Goal: Communication & Community: Answer question/provide support

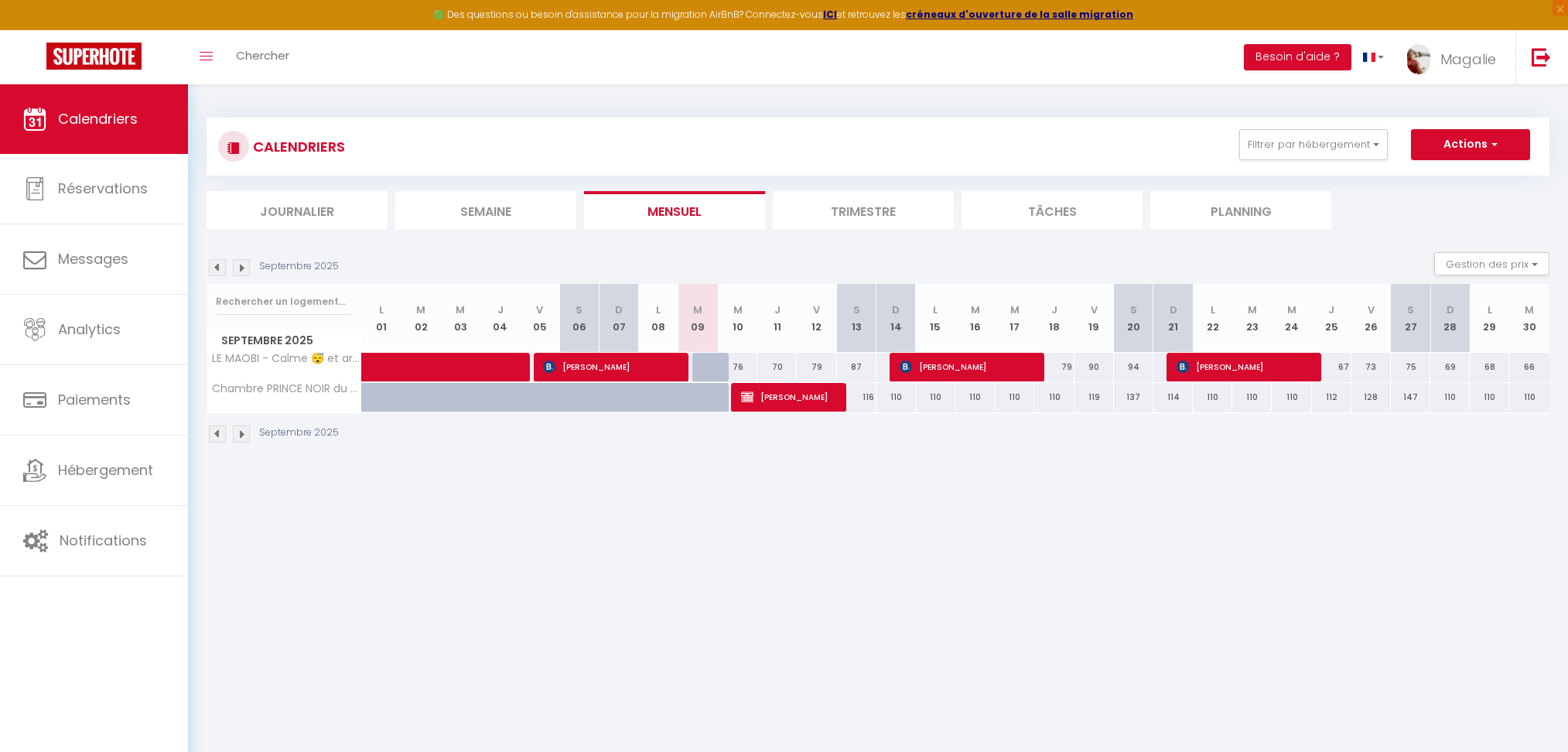
select select
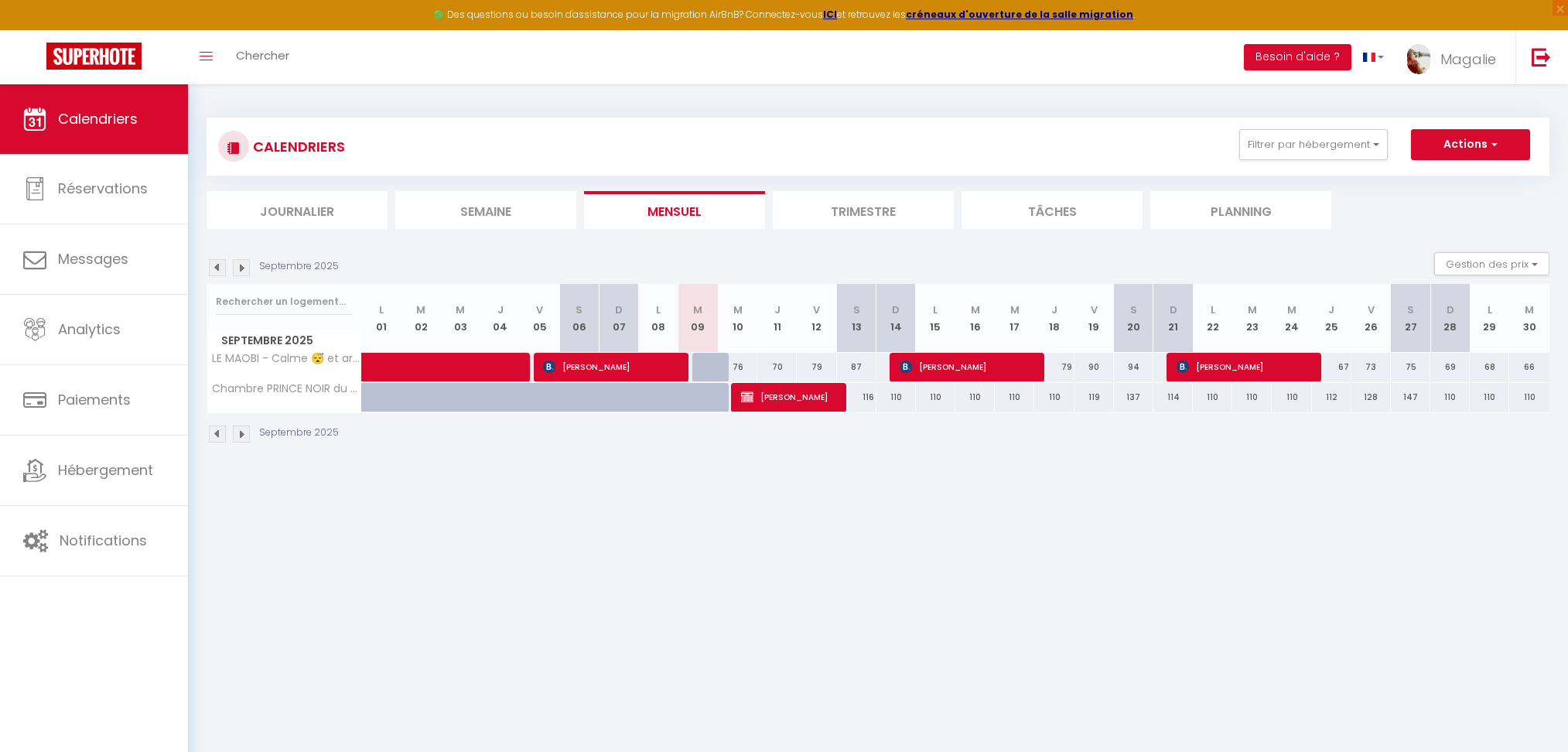
select select
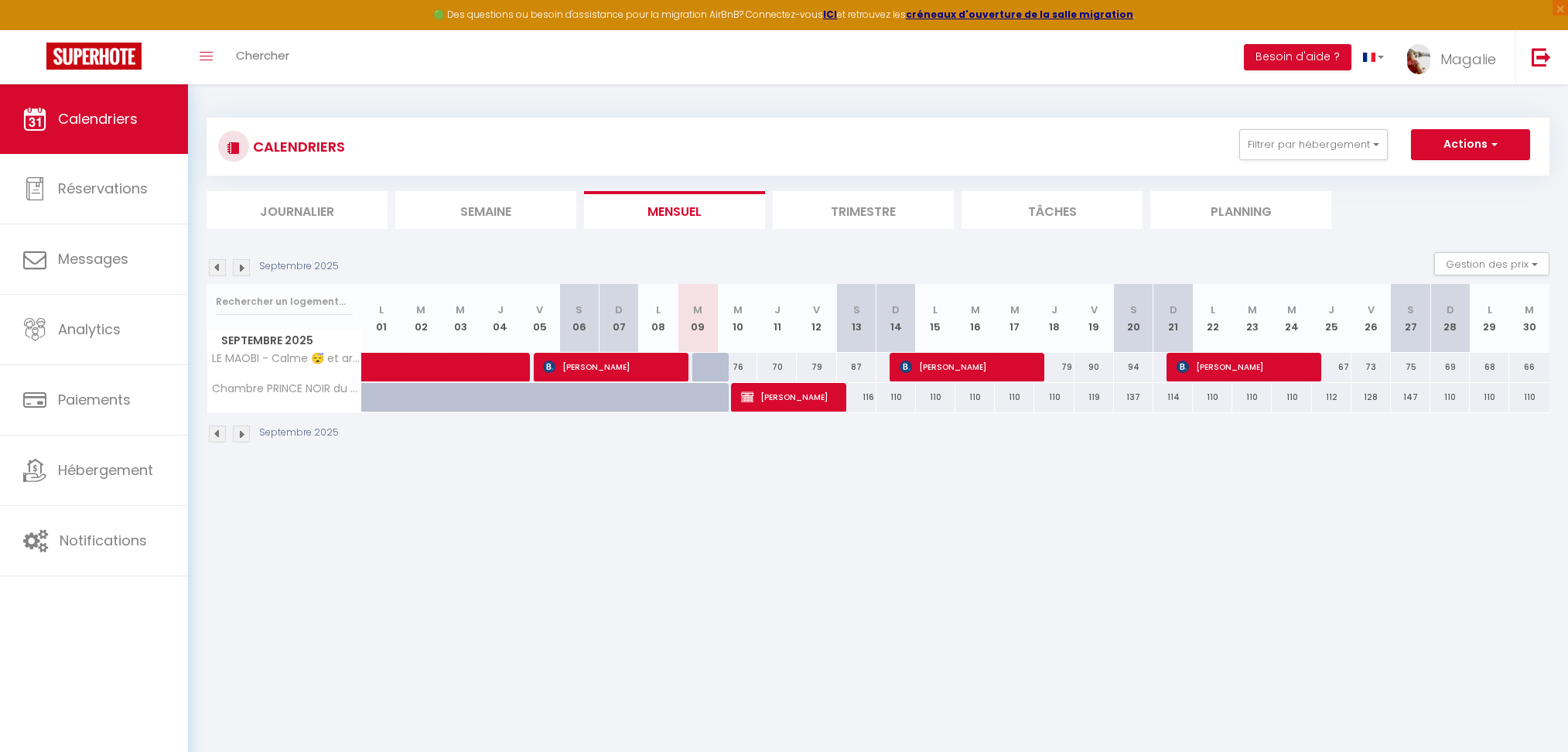
select select
click at [790, 402] on span "[PERSON_NAME]" at bounding box center [786, 397] width 92 height 30
select select "OK"
select select "KO"
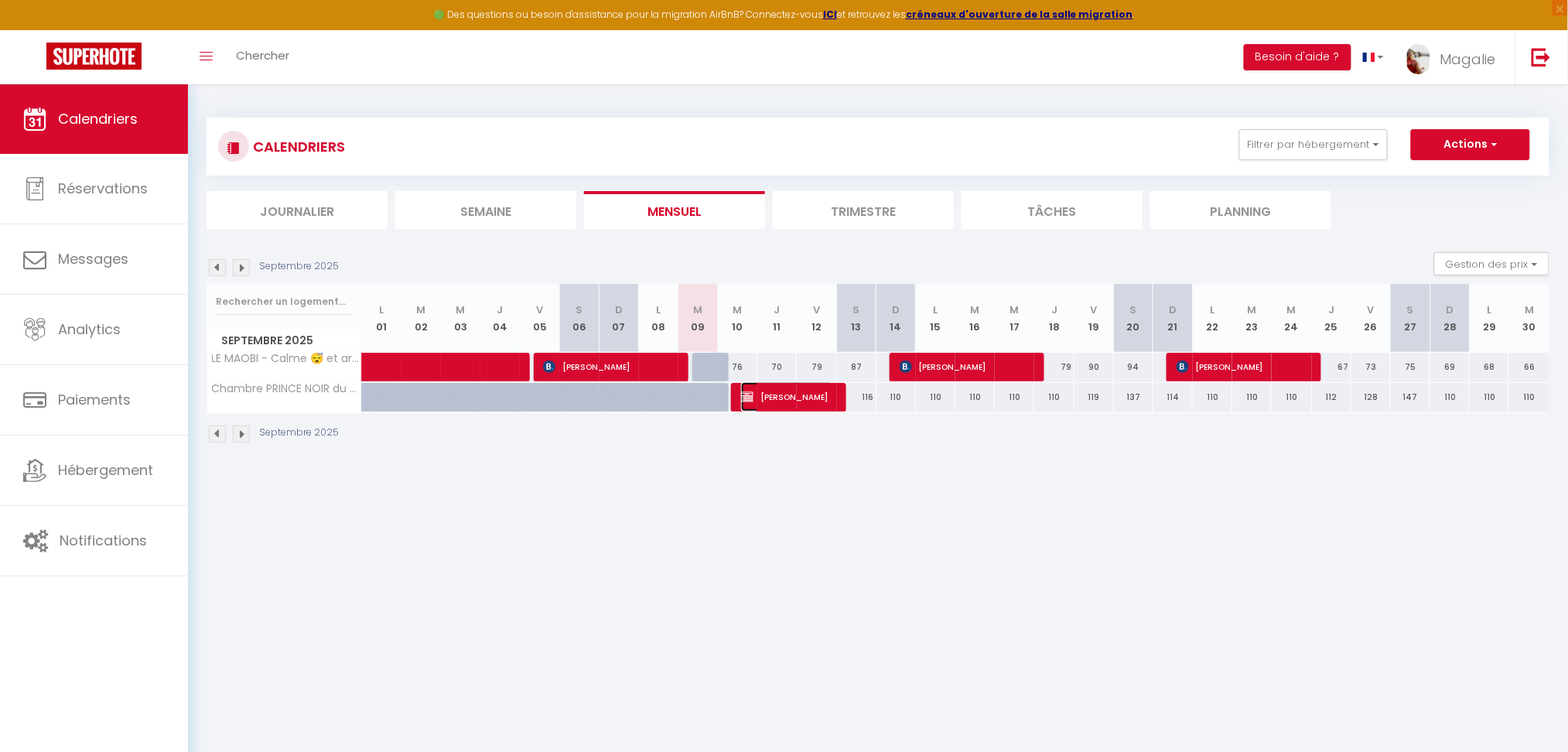
select select "1"
select select
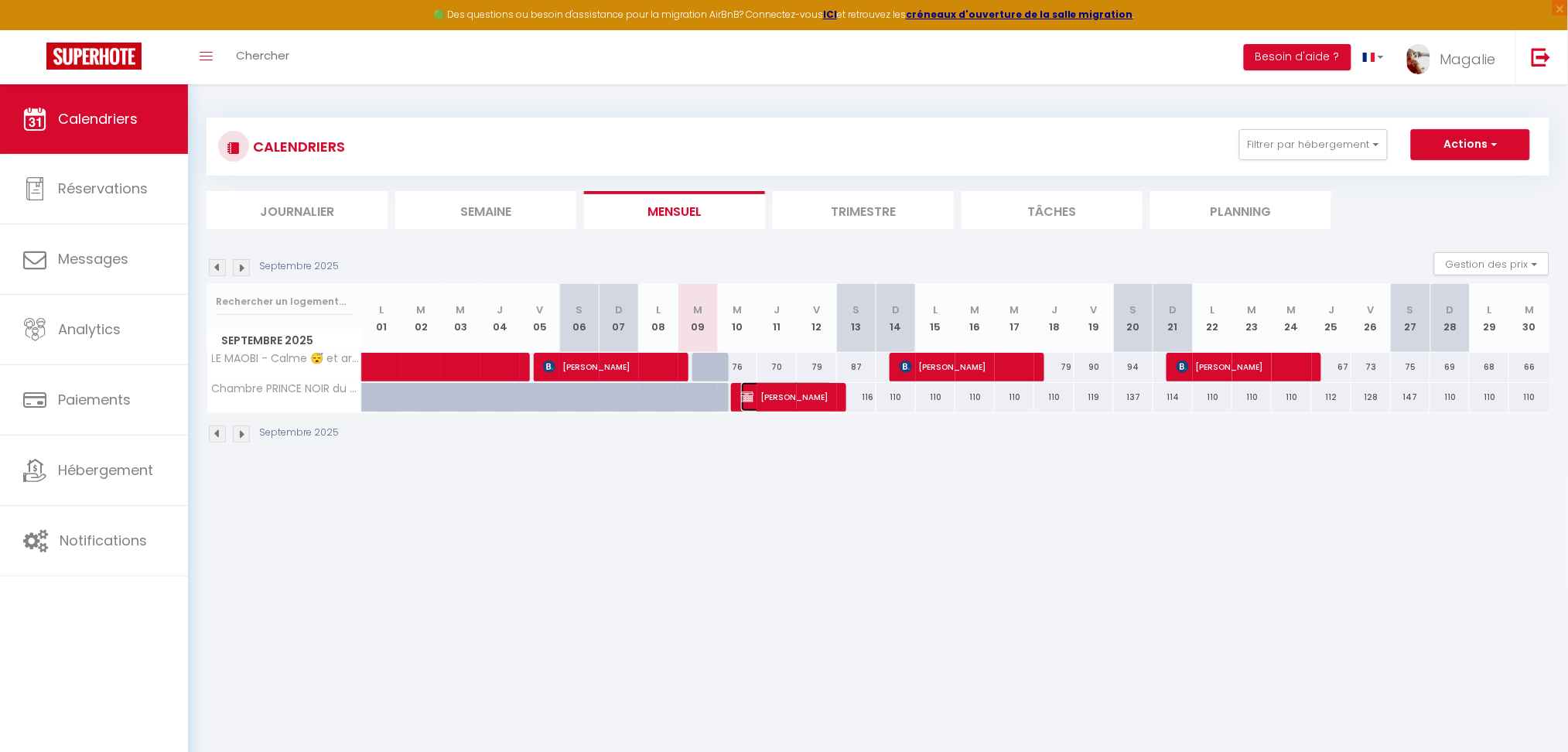
select select "52366"
click at [810, 400] on span "[PERSON_NAME]" at bounding box center [786, 397] width 92 height 30
select select "OK"
select select "KO"
select select "1"
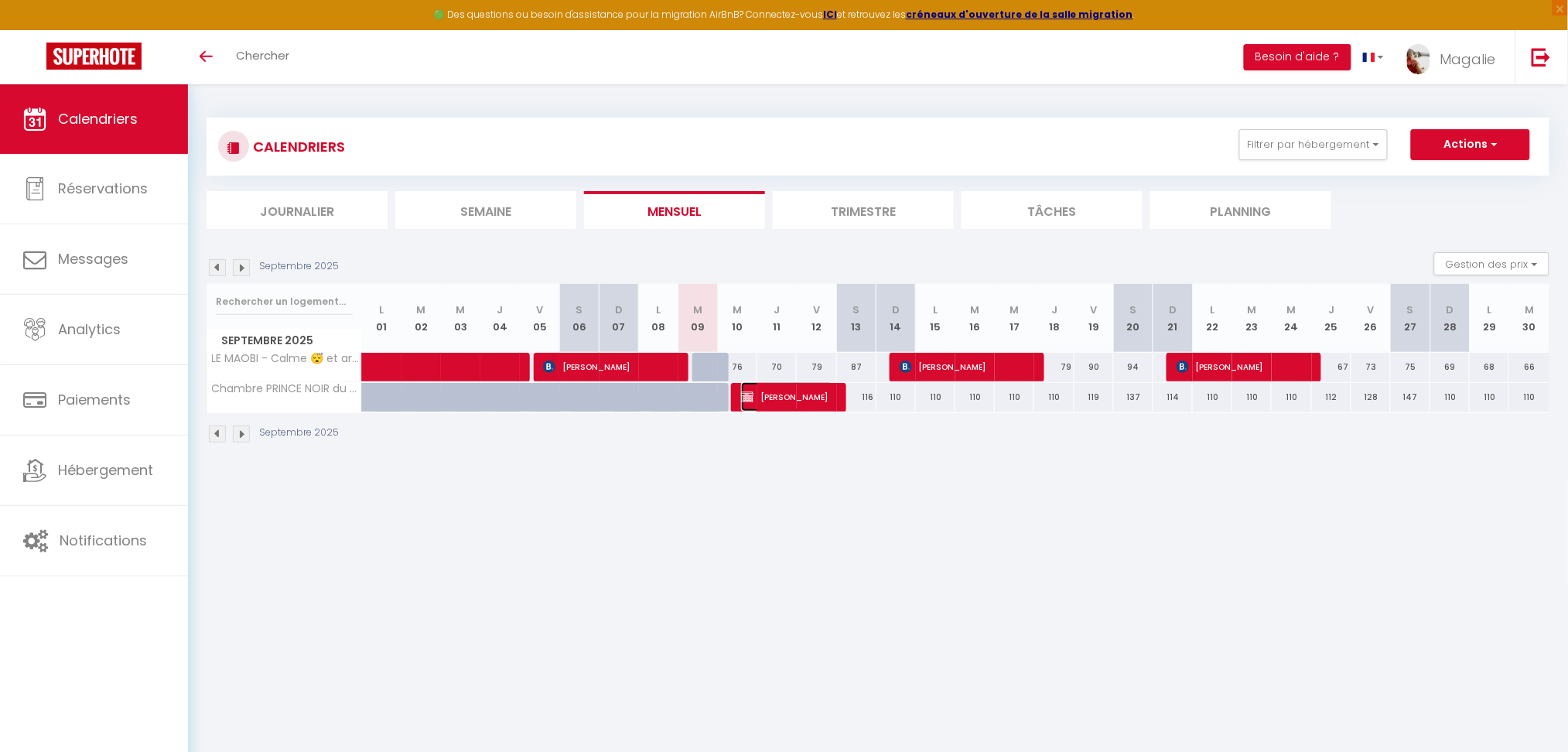
select select "1"
select select
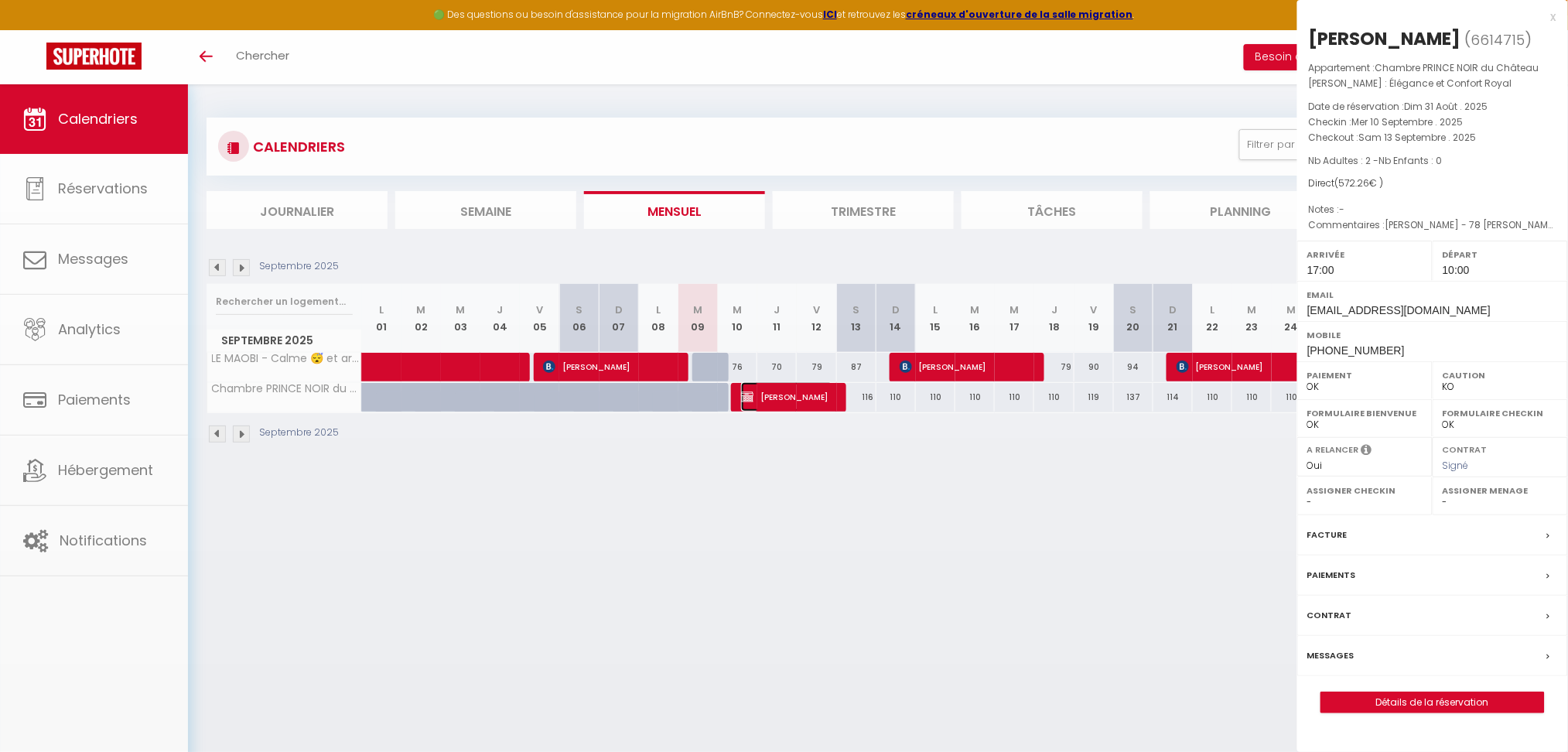
select select "52366"
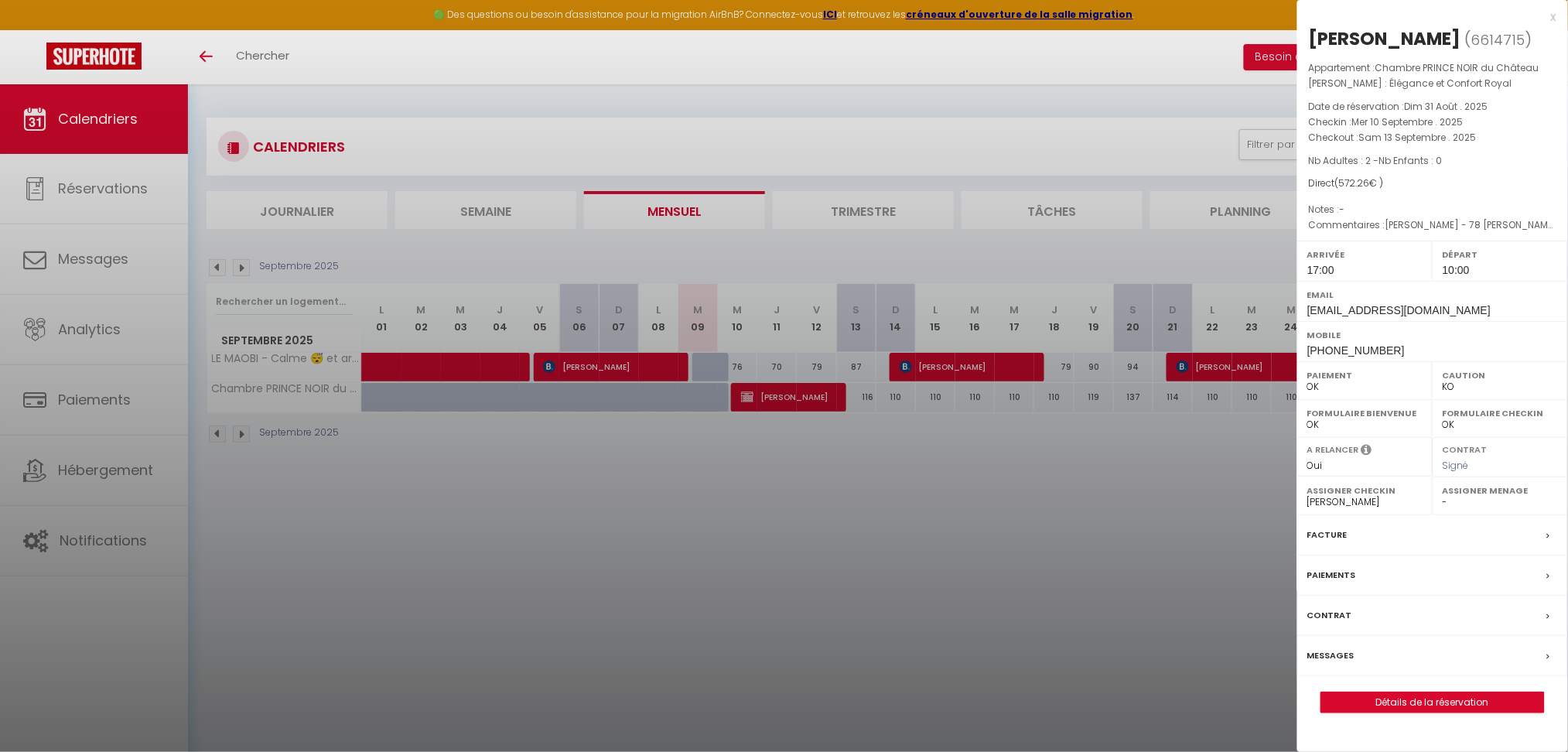
click at [1342, 655] on label "Messages" at bounding box center [1330, 656] width 47 height 16
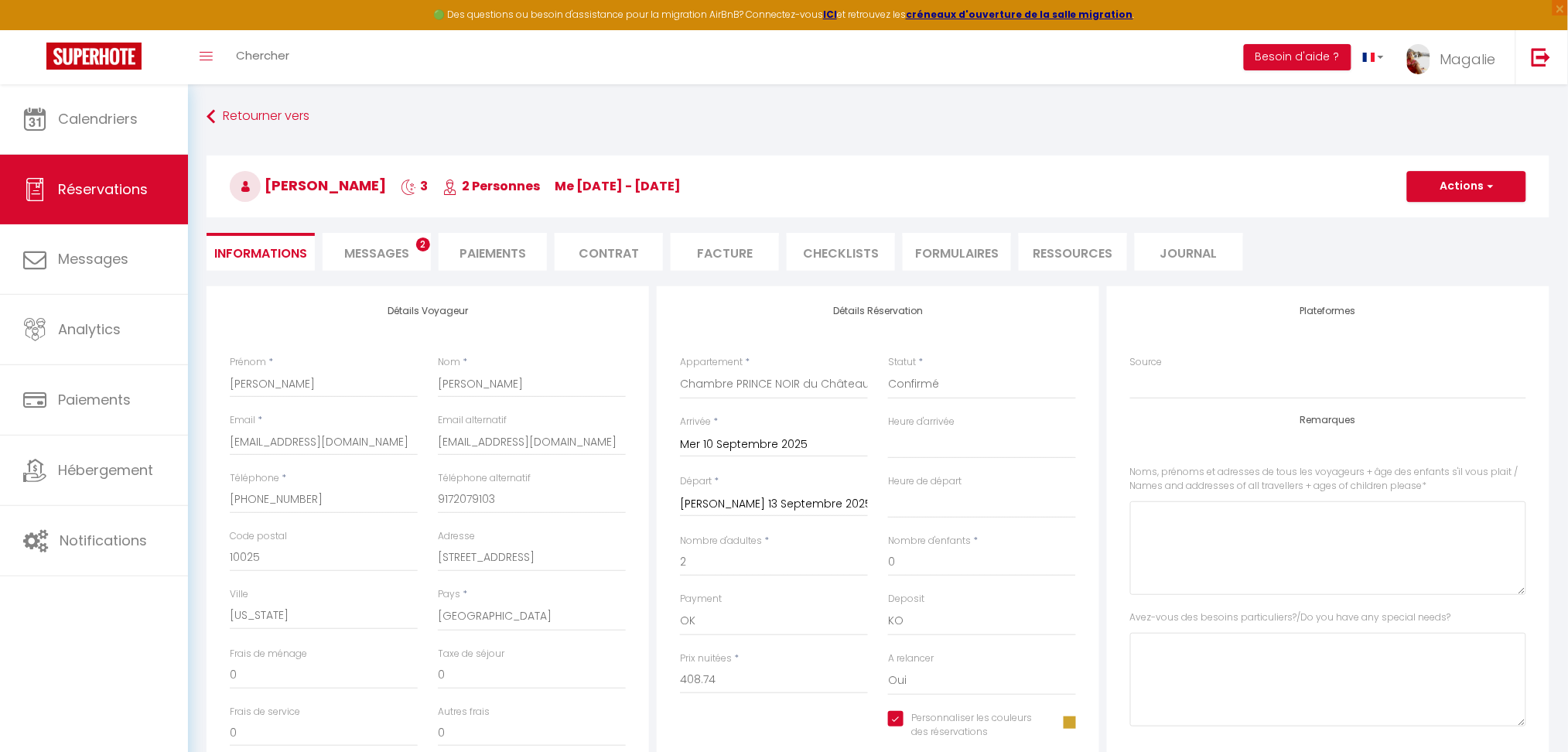
select select
checkbox input "true"
type please0 "[PERSON_NAME] - 78 [PERSON_NAME] - 73"
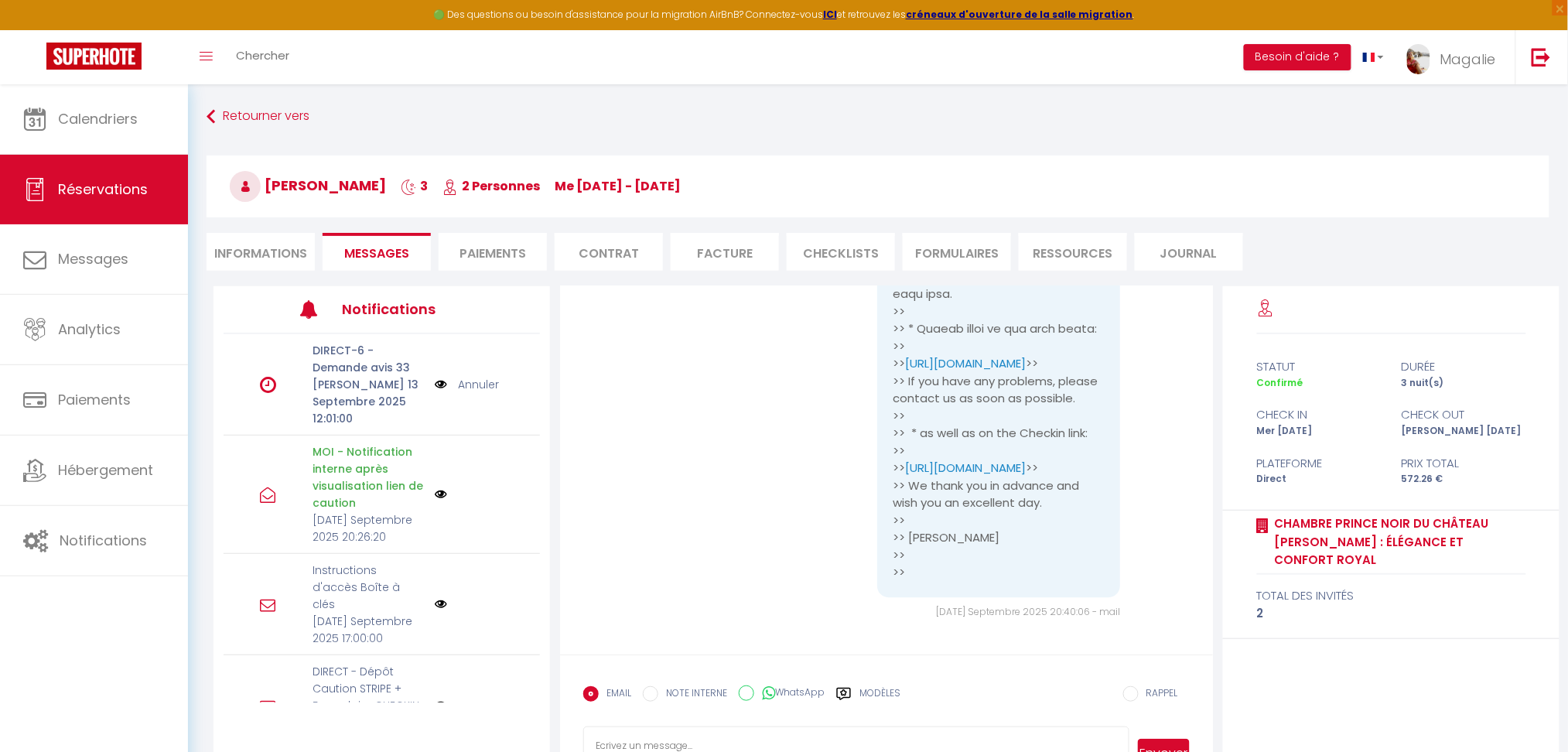
scroll to position [10549, 0]
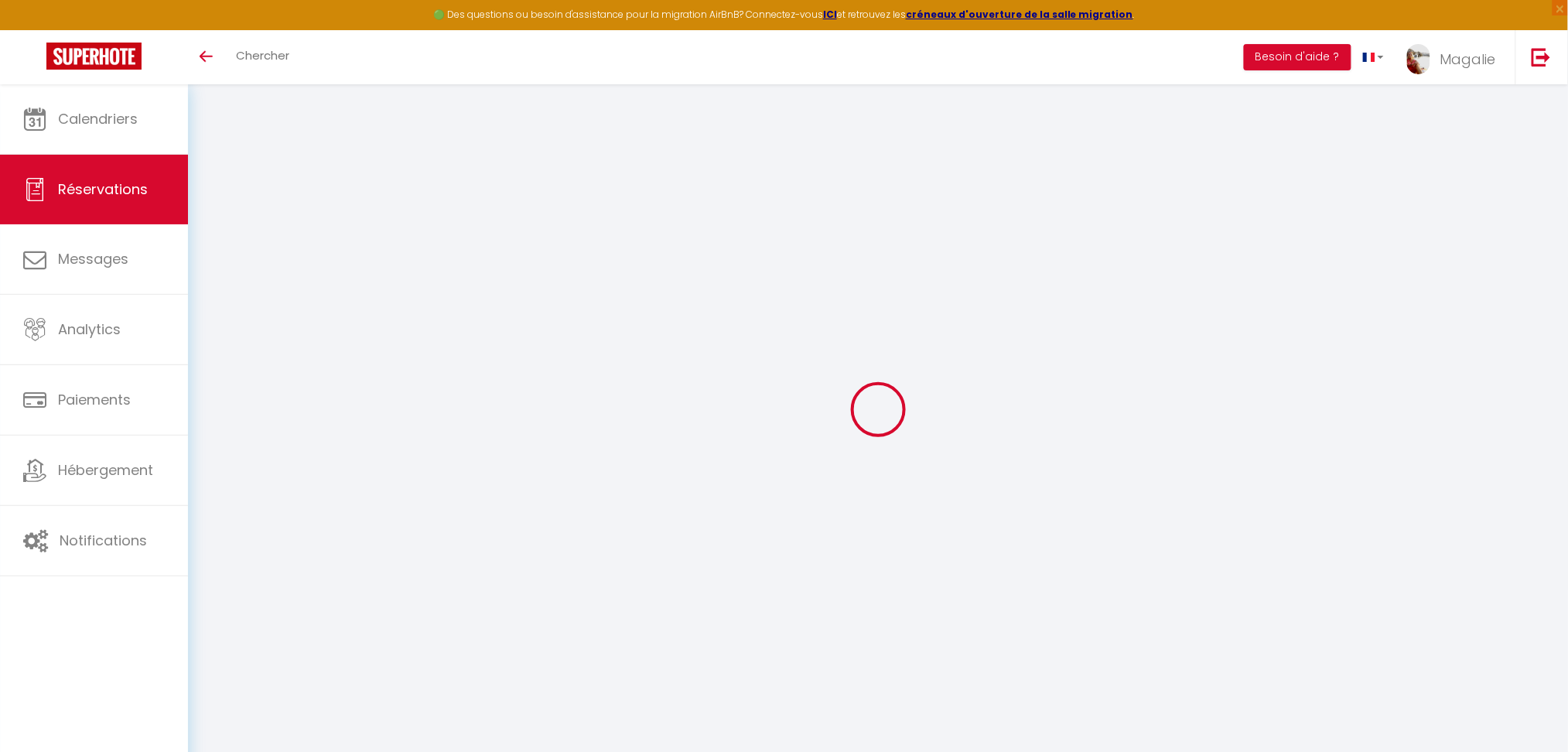
select select
checkbox input "true"
type please0 "[PERSON_NAME] - 78 [PERSON_NAME] - 73"
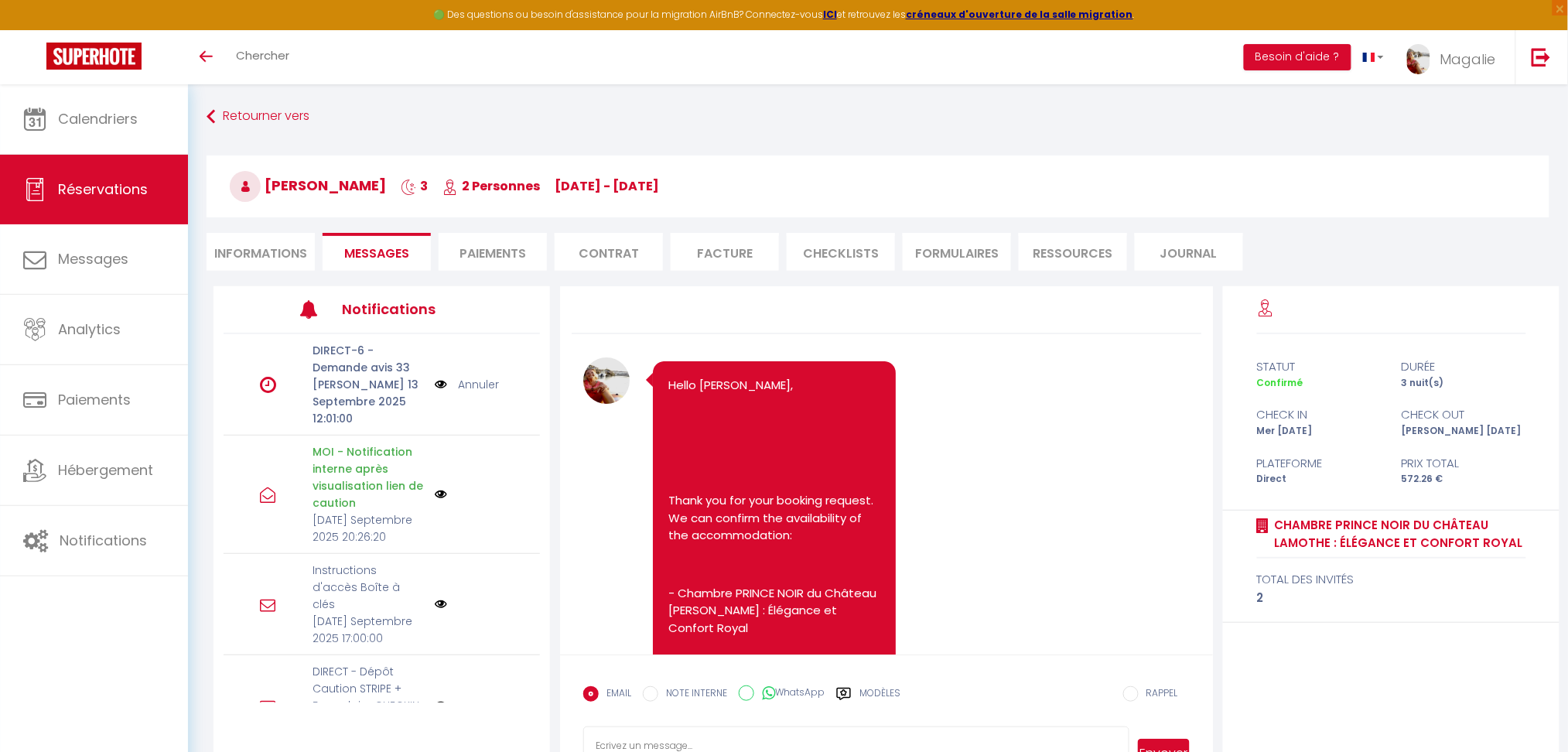
scroll to position [10549, 0]
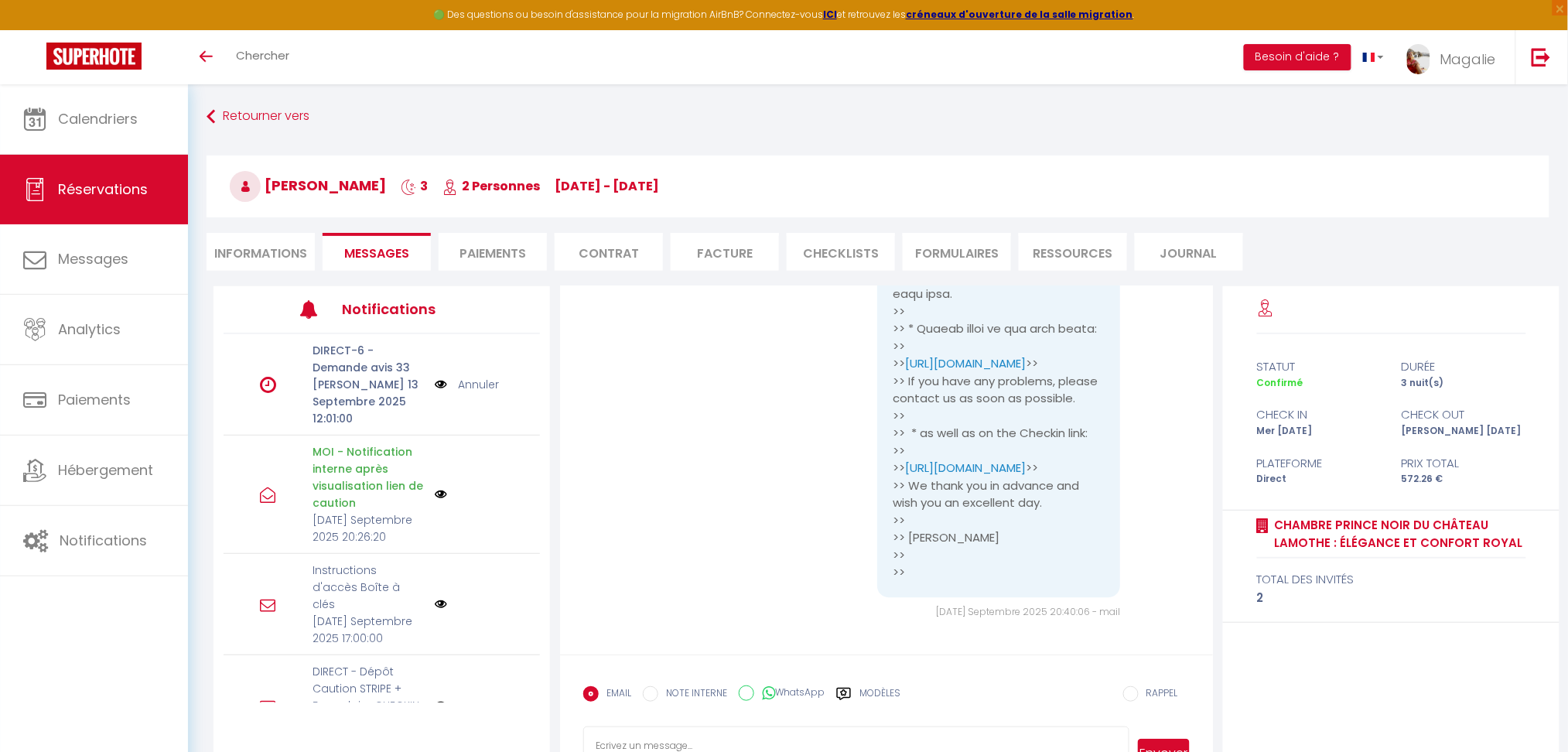
click at [495, 259] on li "Paiements" at bounding box center [492, 252] width 108 height 38
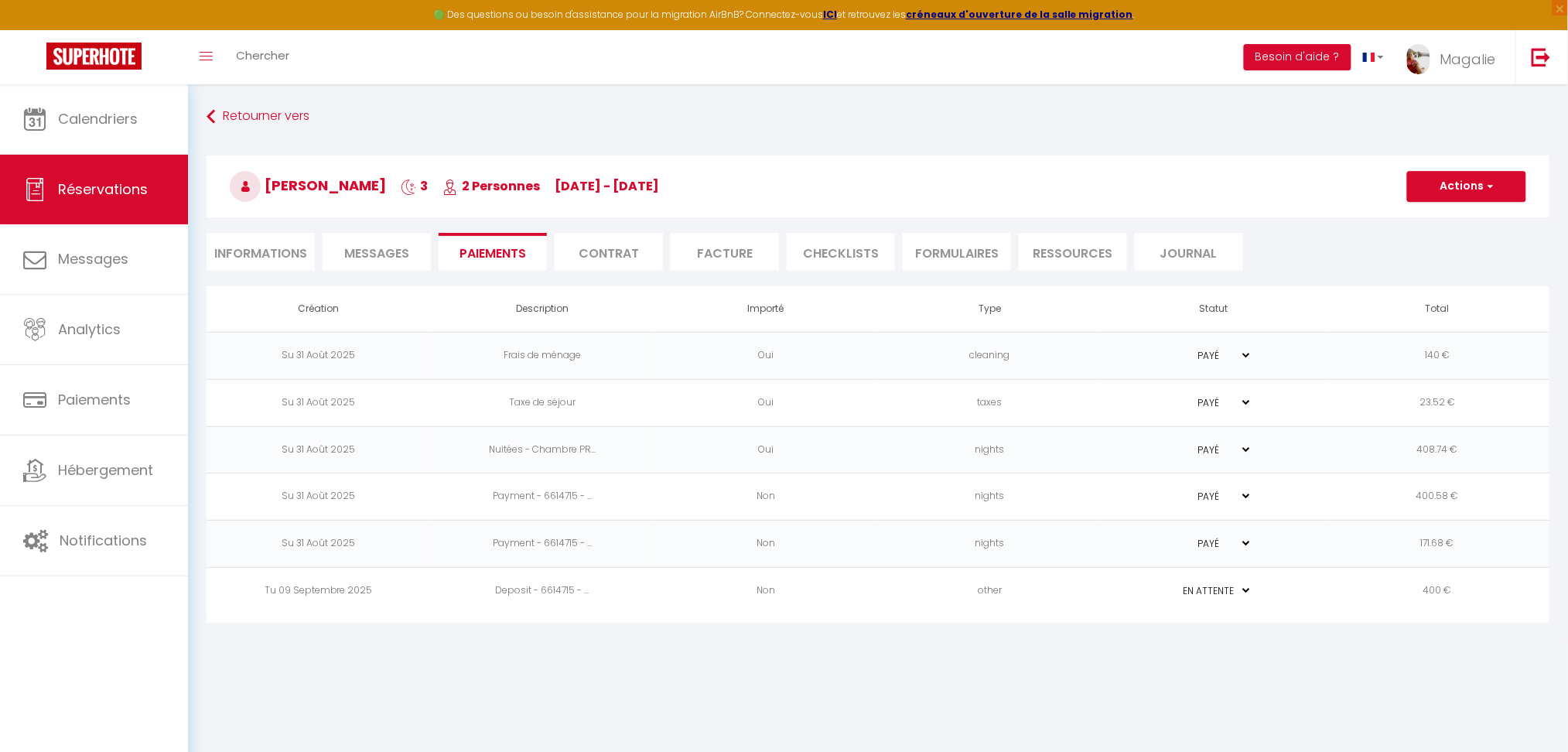
click at [382, 264] on li "Messages" at bounding box center [376, 252] width 108 height 38
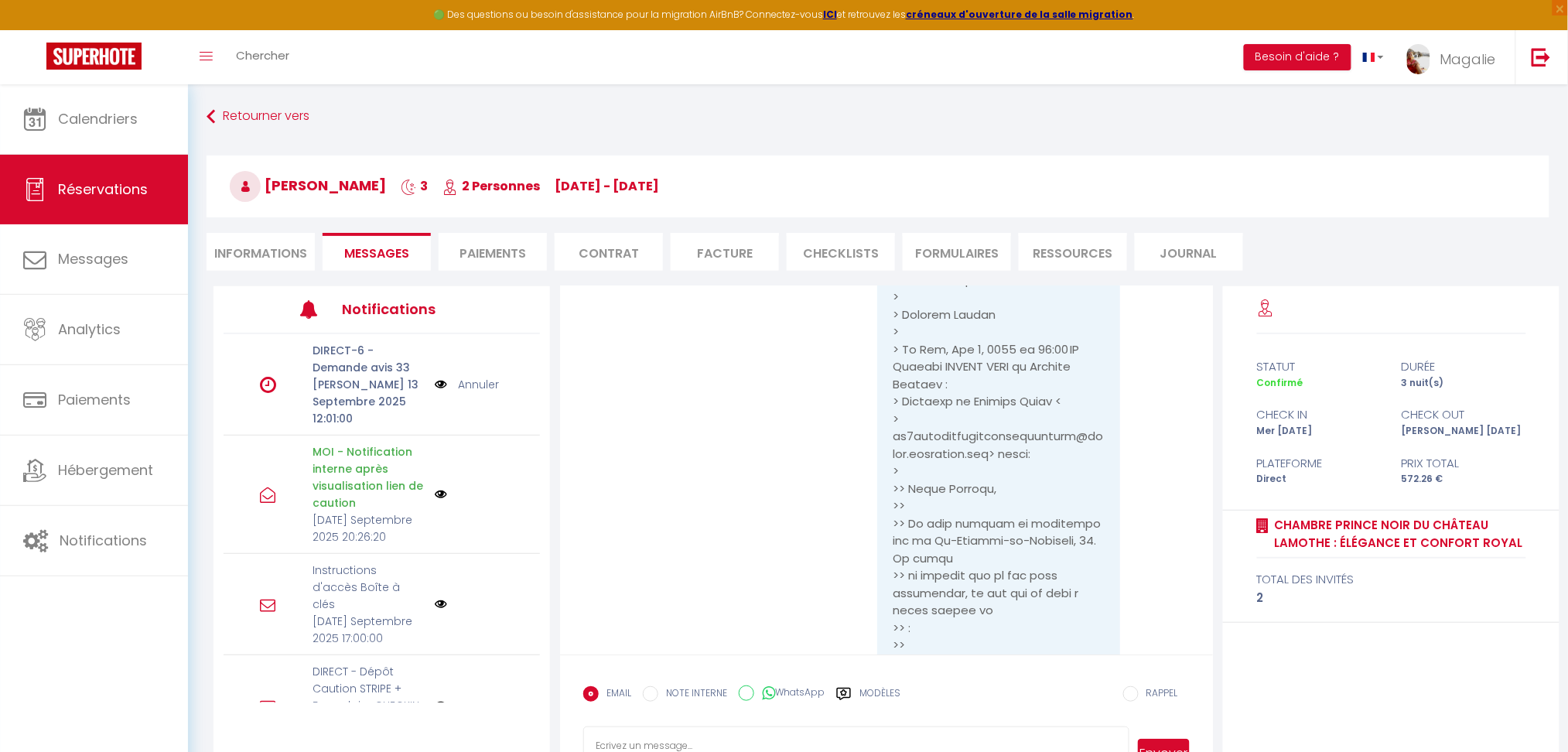
scroll to position [84, 0]
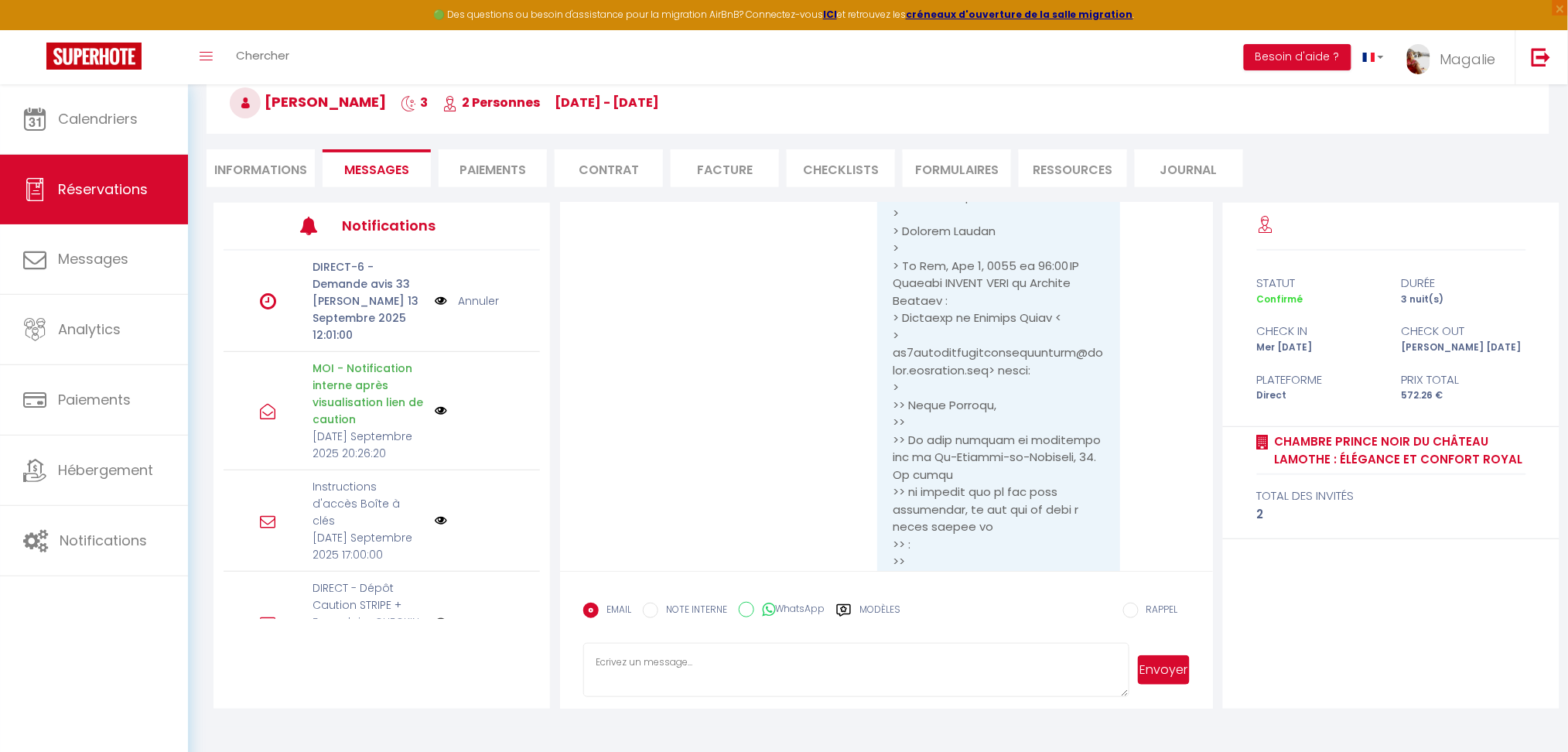
click at [674, 654] on textarea at bounding box center [856, 669] width 545 height 54
paste textarea "Good evening, [PERSON_NAME], The rooms in the château are rented out unfurnishe…"
drag, startPoint x: 789, startPoint y: 690, endPoint x: 565, endPoint y: 667, distance: 225.2
click at [565, 667] on form "EMAIL NOTE INTERNE WhatsApp Modèles 9 « ‹ » › [DATE] [PHONE_NUMBER] Dim Lun Mar…" at bounding box center [886, 640] width 653 height 137
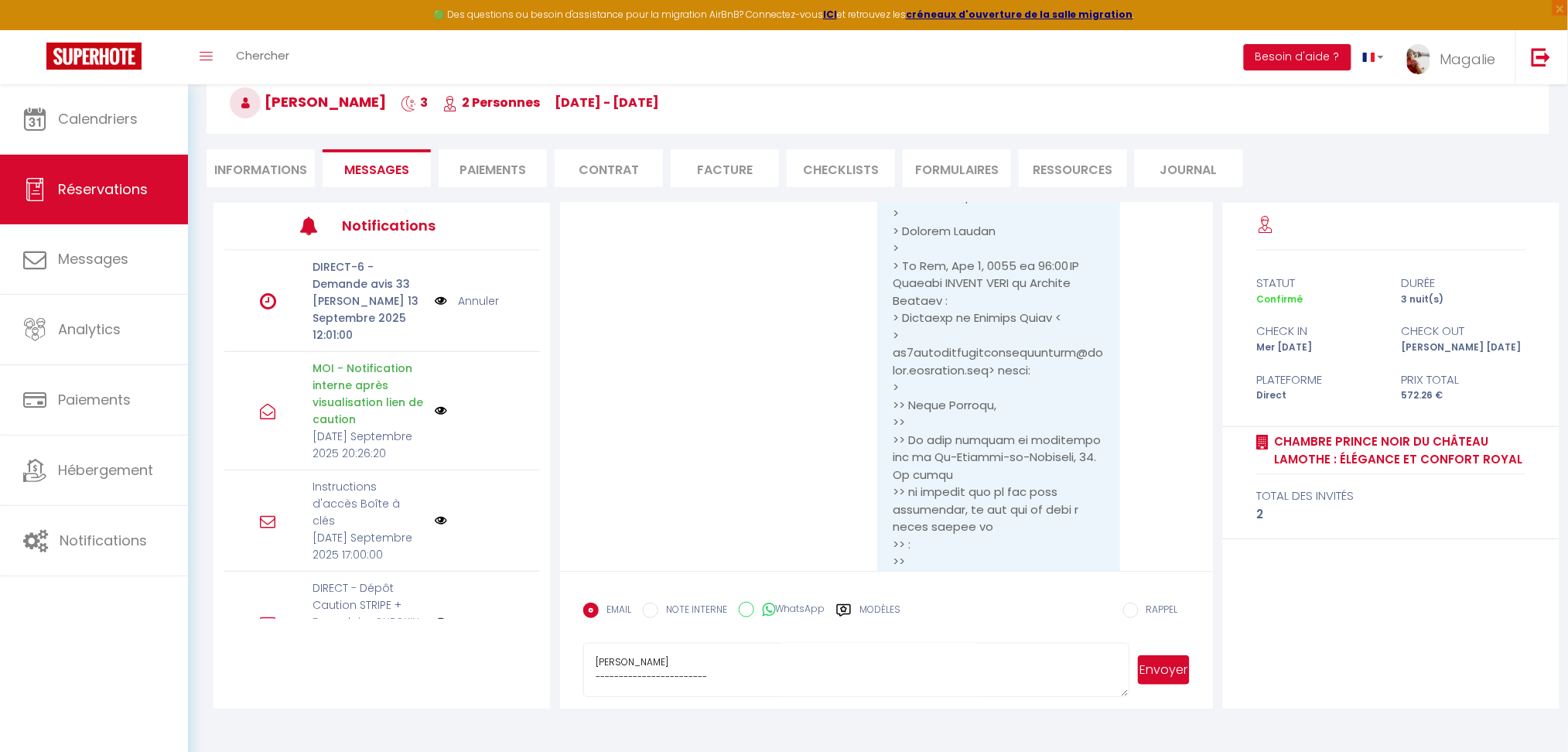
paste textarea "Bonsoir [PERSON_NAME], Les chambres du château sont en location brute. Personne…"
type textarea "Lore ipsumdo, Sitamet, Con adipi el sed doeiusm tem incidi utl etdoloremag. Al …"
click at [1161, 672] on button "Envoyer" at bounding box center [1163, 670] width 52 height 30
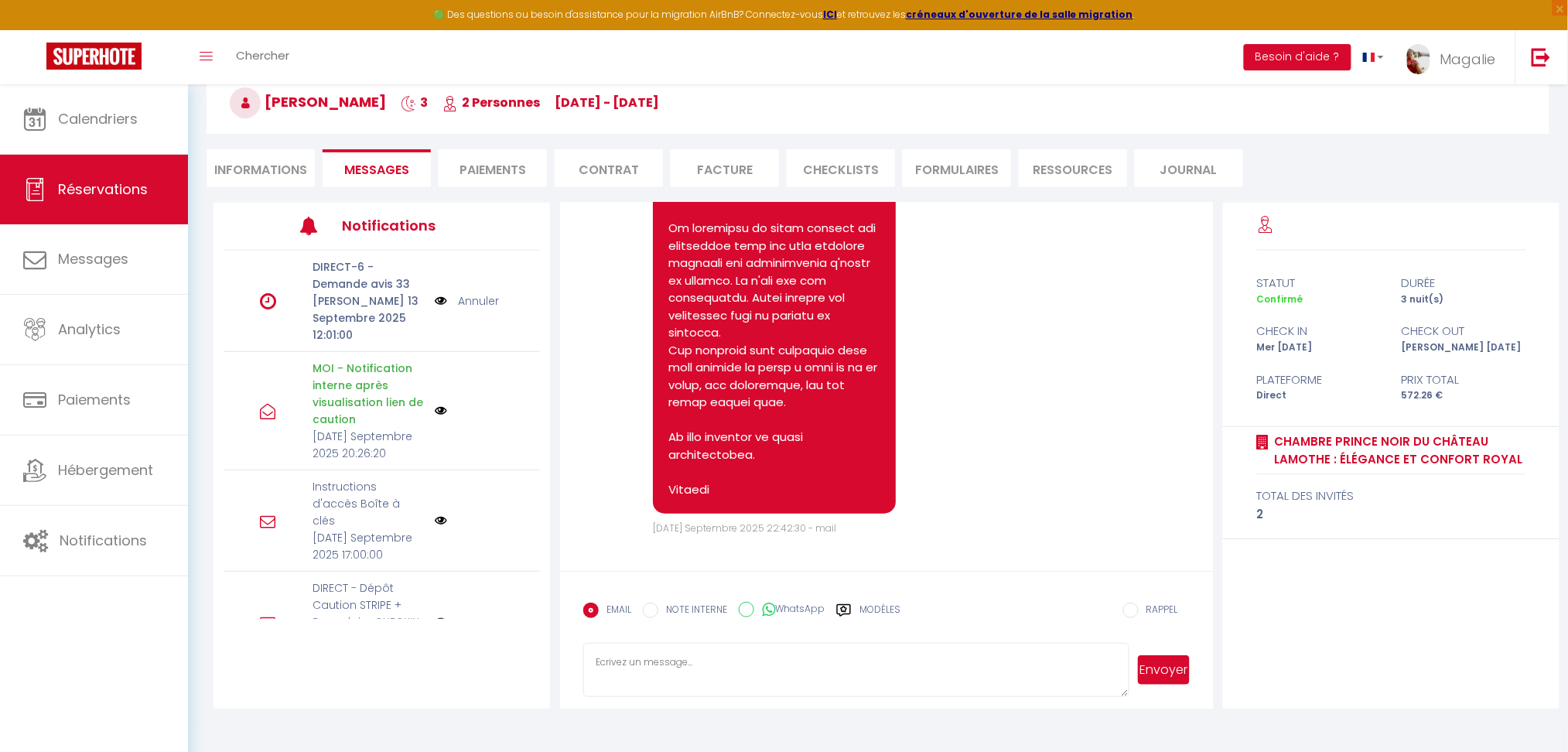
scroll to position [11539, 0]
click at [276, 165] on li "Informations" at bounding box center [261, 168] width 108 height 38
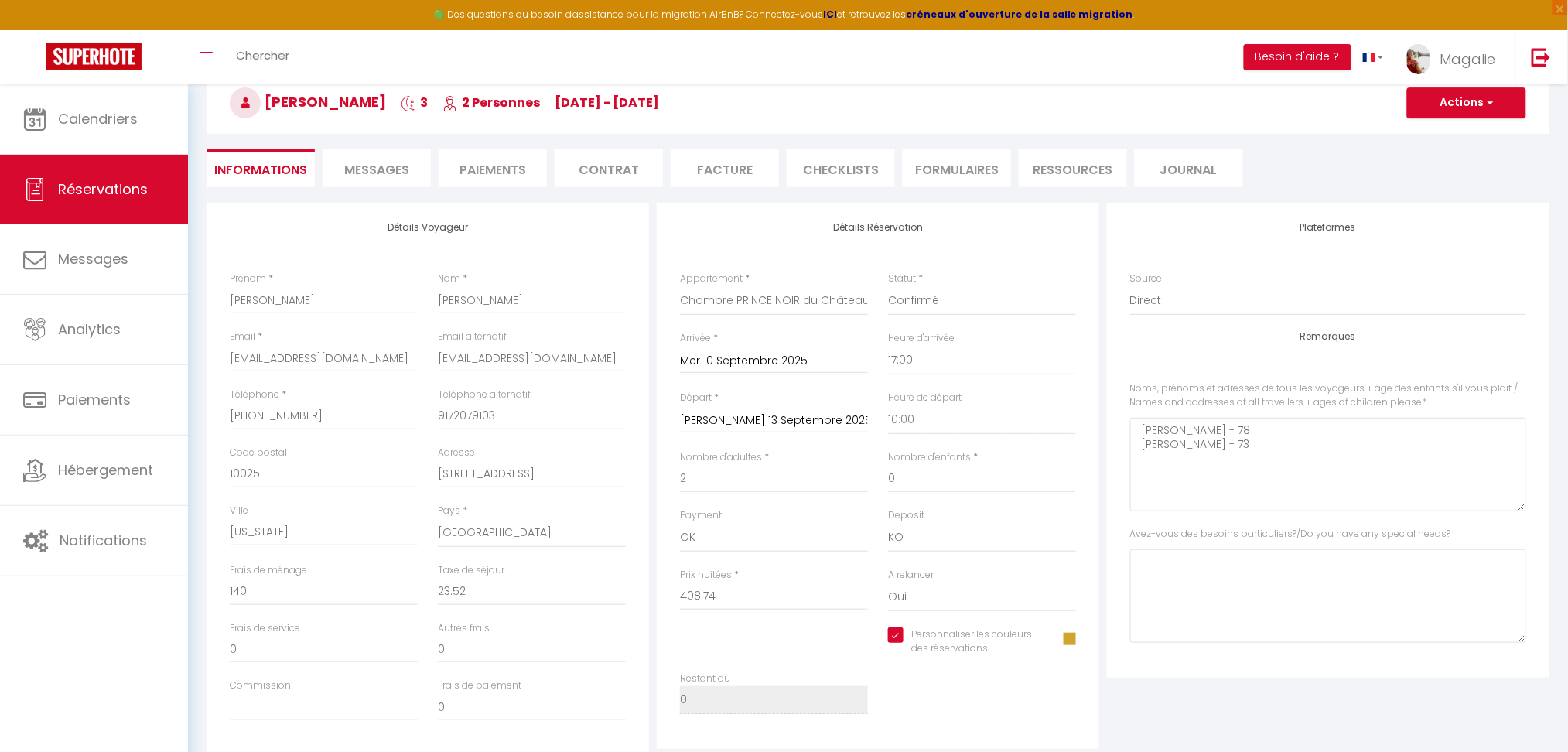
click at [382, 178] on li "Messages" at bounding box center [376, 168] width 108 height 38
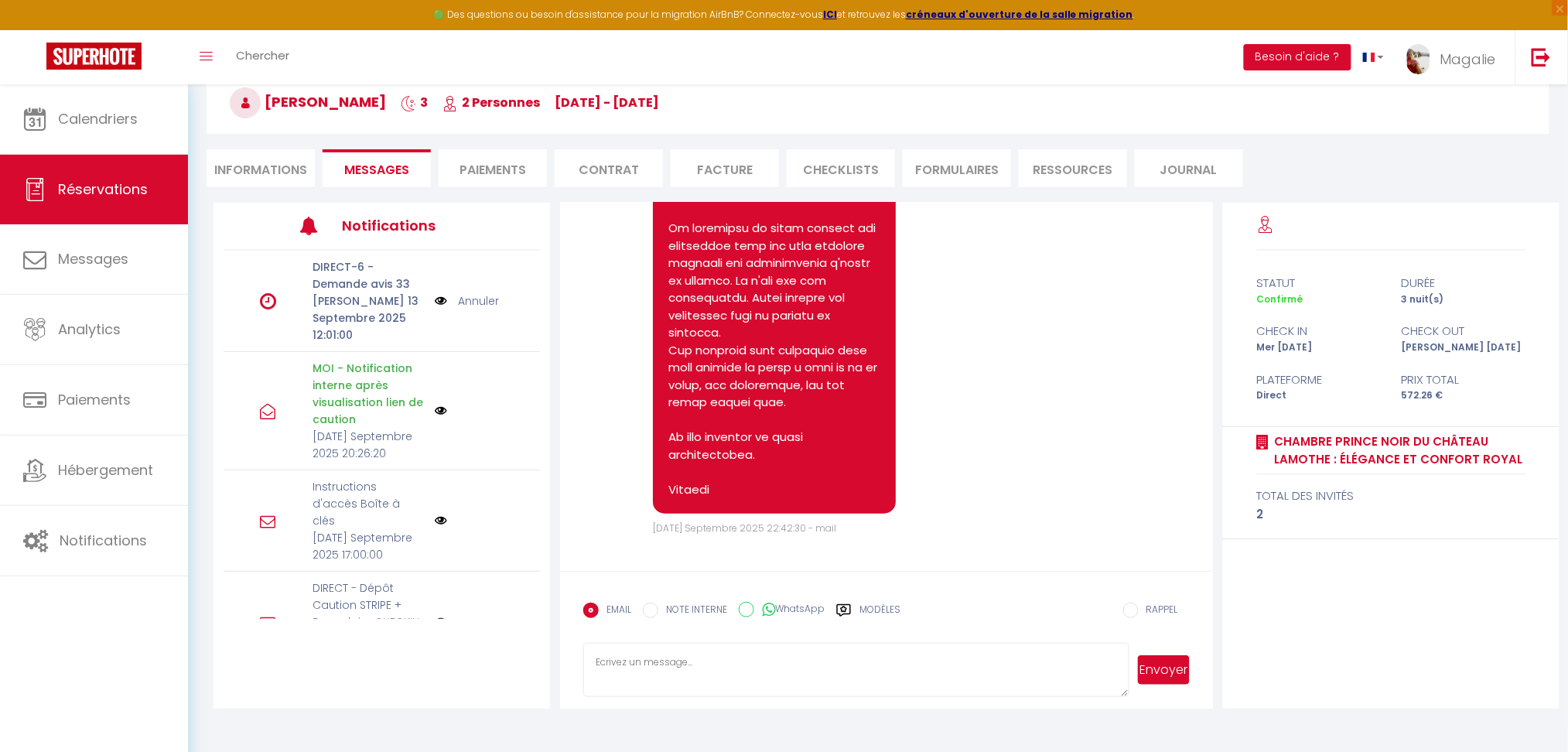
click at [656, 679] on textarea at bounding box center [856, 669] width 545 height 54
type textarea "D"
